Goal: Check status: Check status

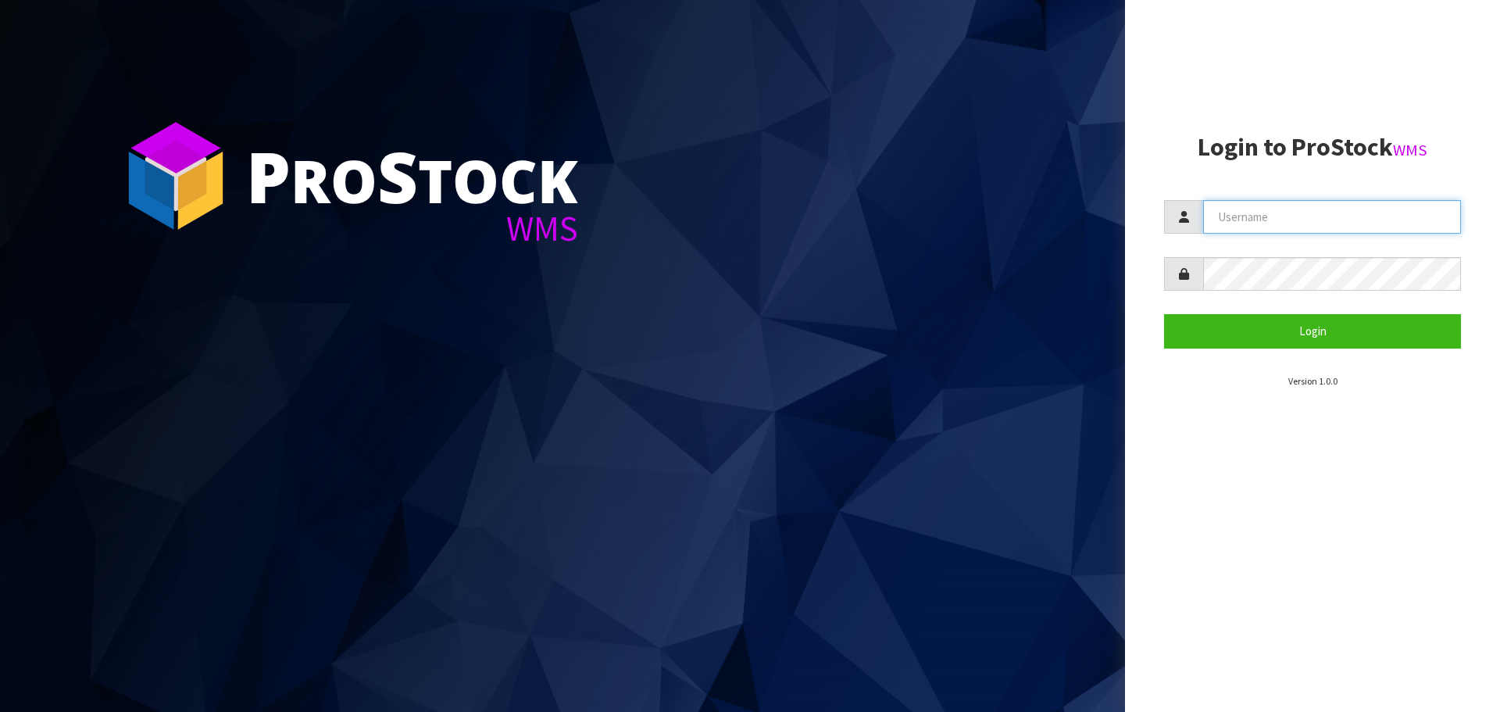
click at [1240, 219] on input "text" at bounding box center [1332, 217] width 258 height 34
type input "PACIFICBIOLOGICS"
click at [1164, 314] on button "Login" at bounding box center [1312, 331] width 297 height 34
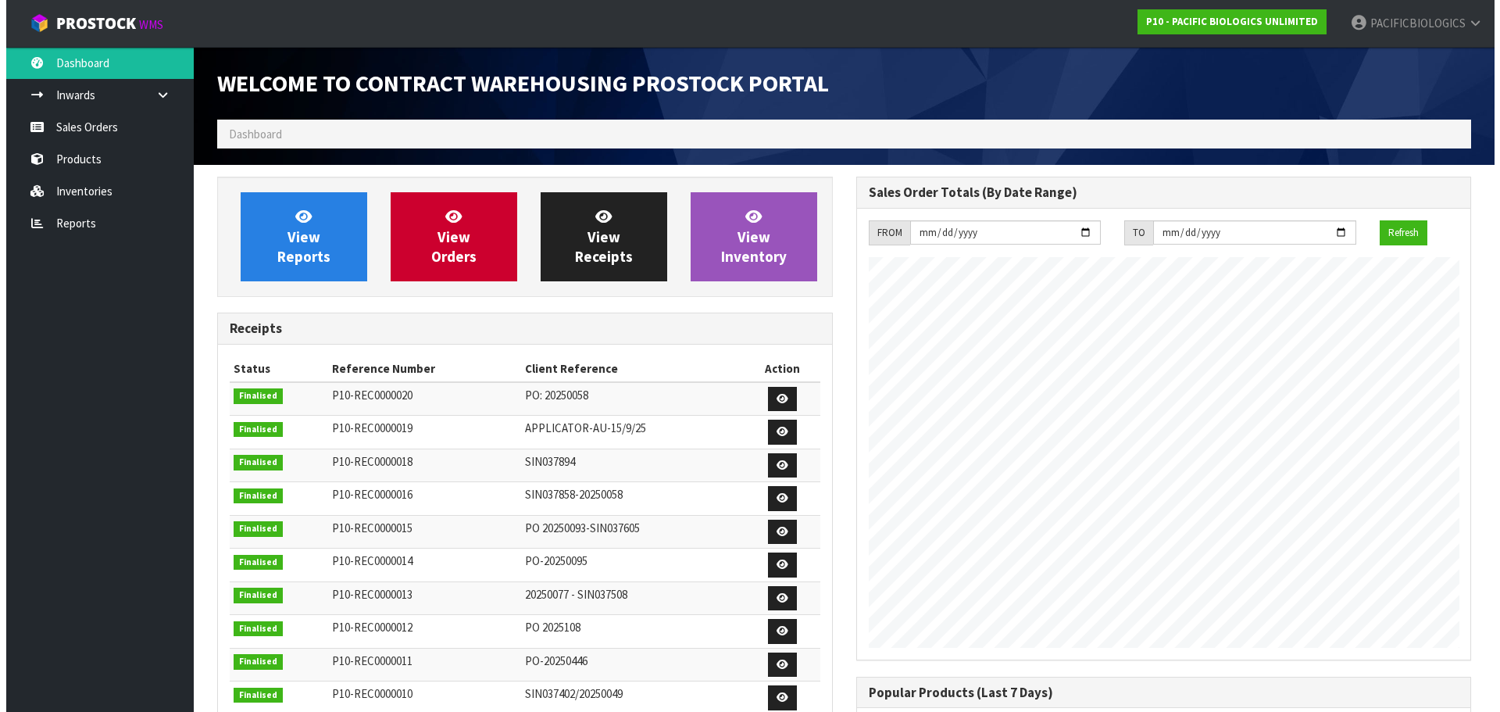
scroll to position [841, 638]
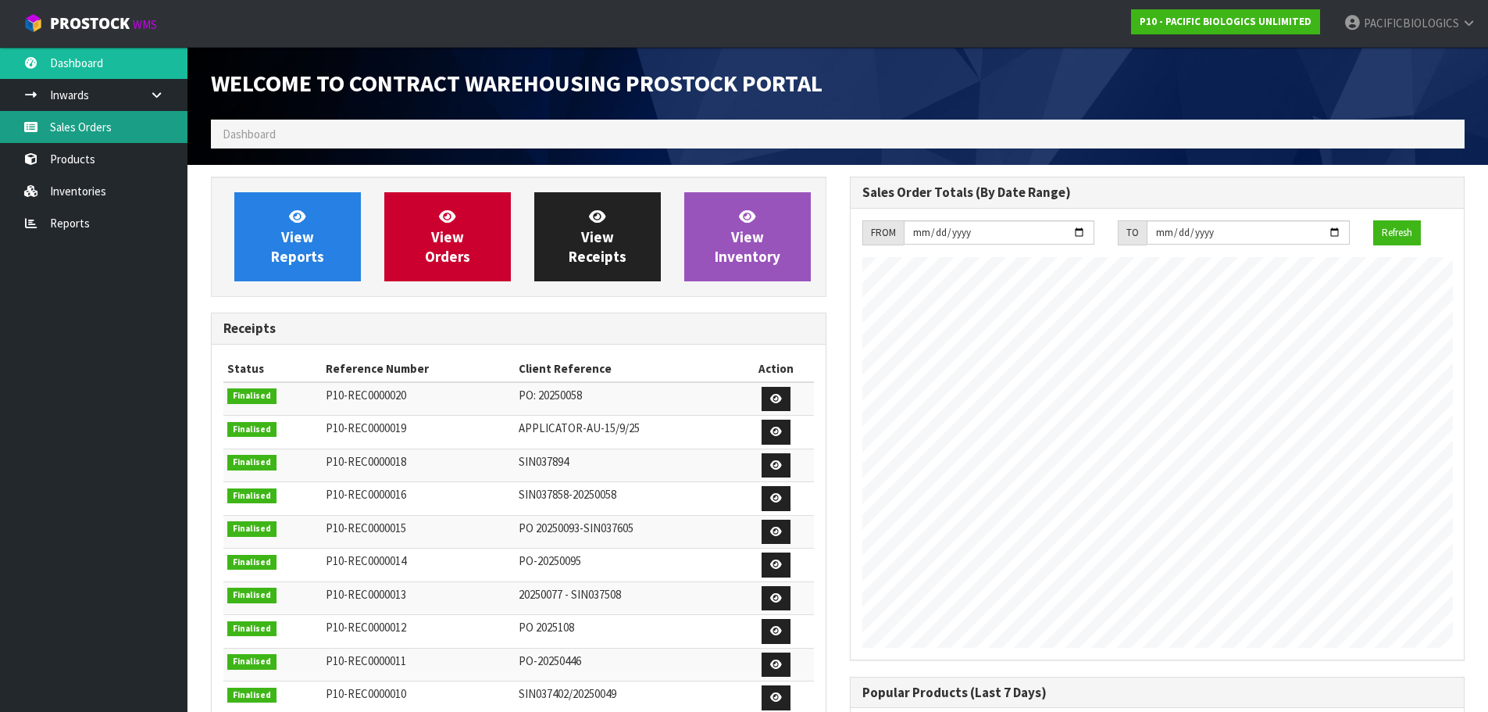
click at [96, 123] on link "Sales Orders" at bounding box center [93, 127] width 187 height 32
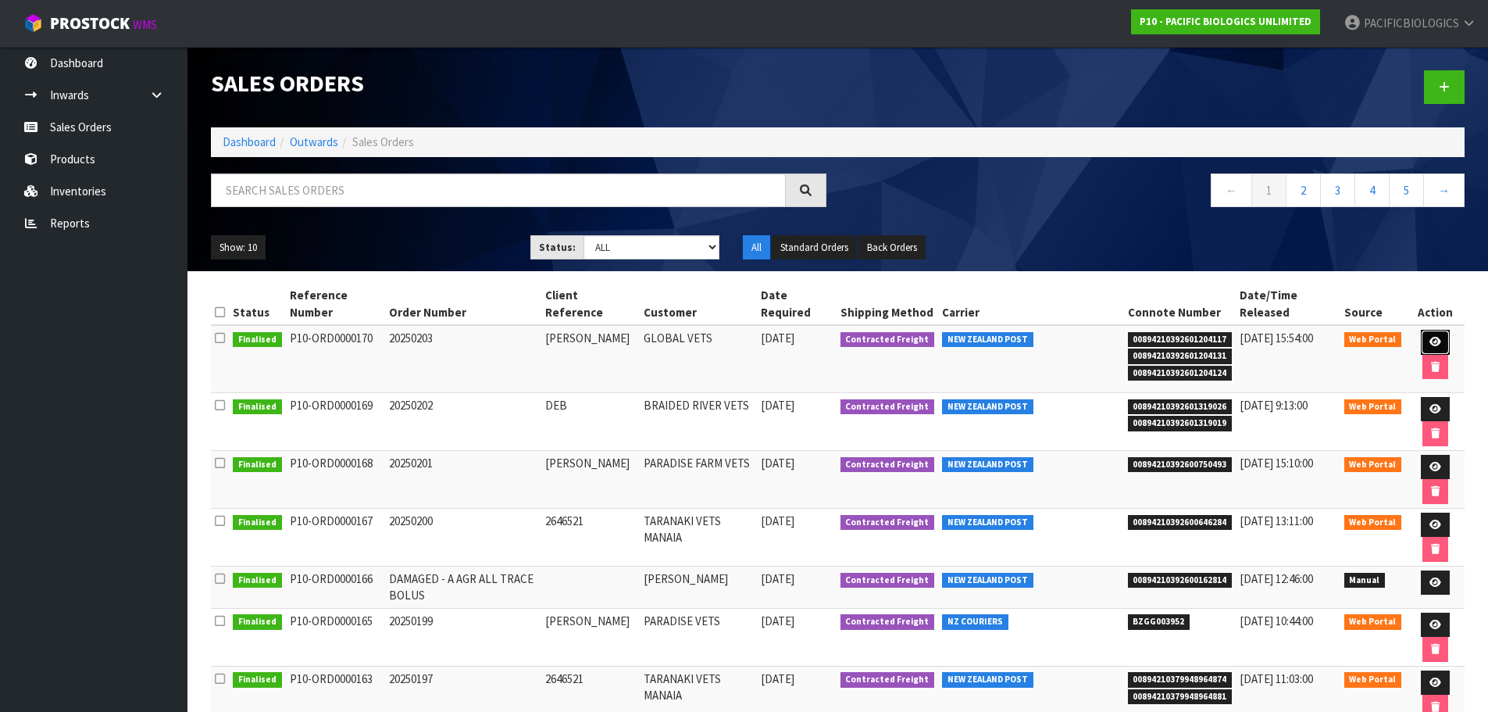
click at [1424, 335] on link at bounding box center [1435, 342] width 29 height 25
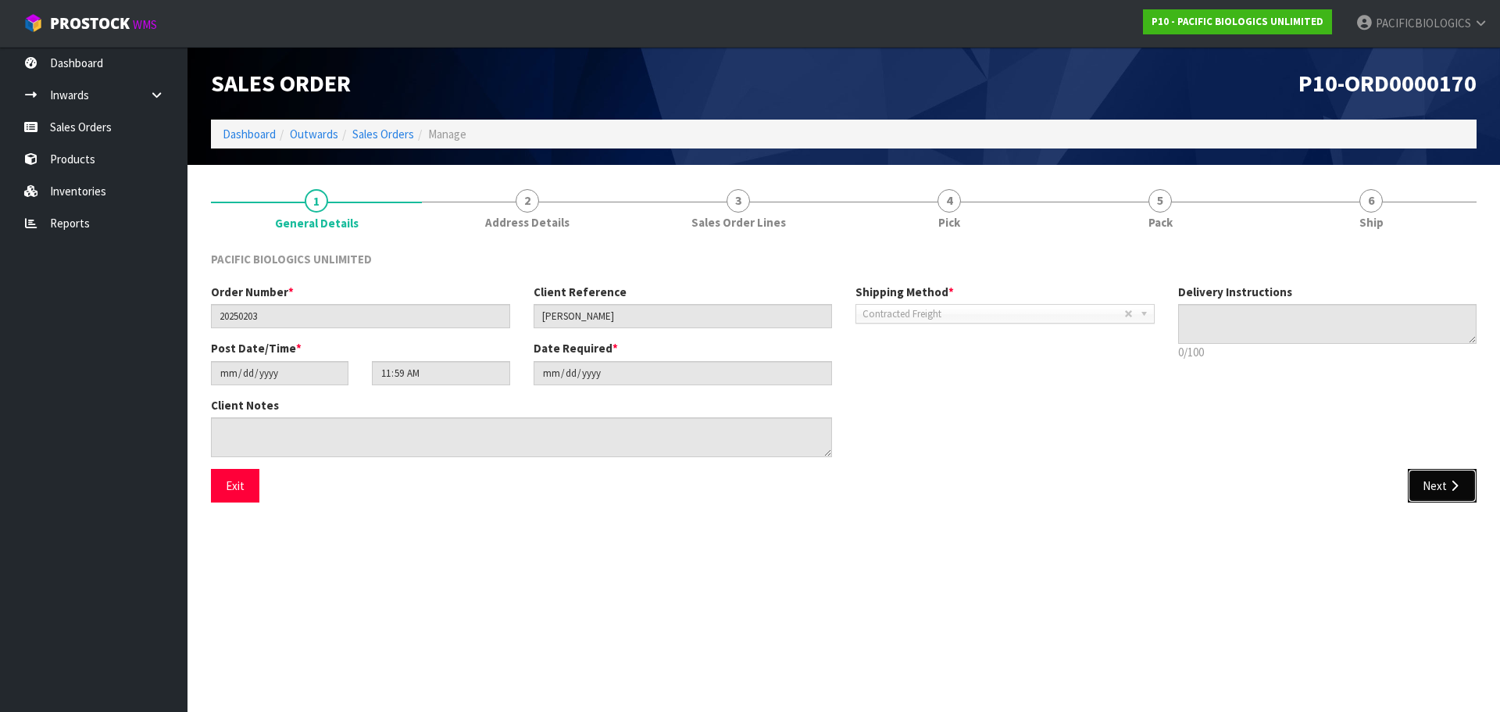
click at [1441, 484] on button "Next" at bounding box center [1442, 486] width 69 height 34
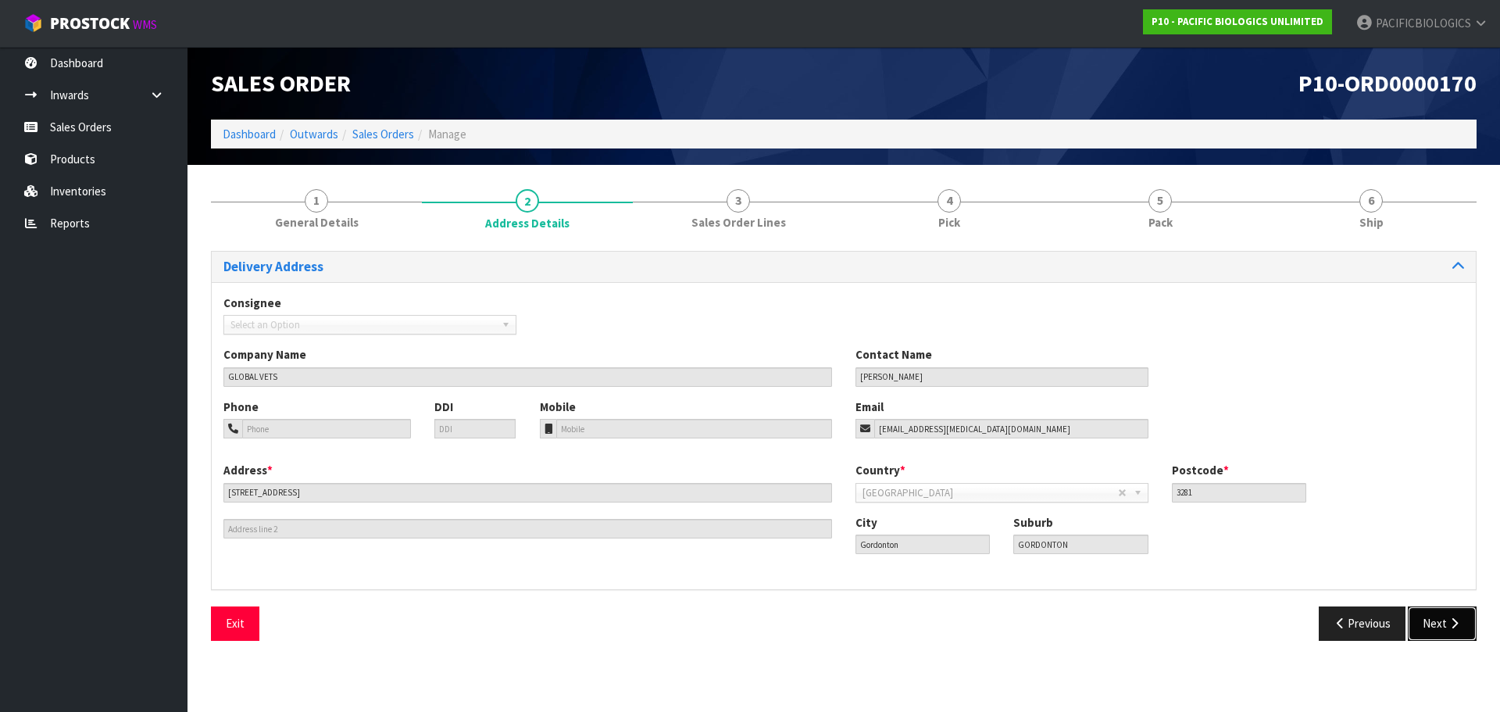
click at [1433, 626] on button "Next" at bounding box center [1442, 623] width 69 height 34
